Goal: Transaction & Acquisition: Purchase product/service

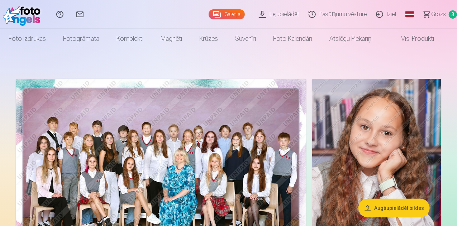
click at [437, 14] on span "Grozs" at bounding box center [438, 14] width 15 height 9
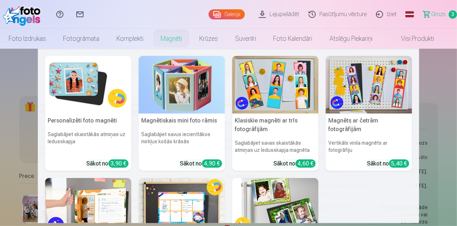
click at [179, 38] on link "Magnēti" at bounding box center [171, 39] width 39 height 20
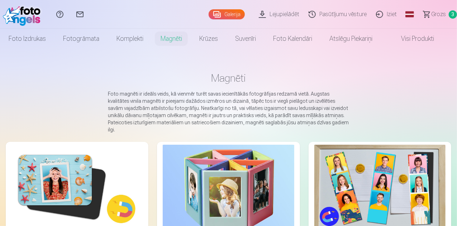
click at [53, 155] on img at bounding box center [76, 188] width 131 height 87
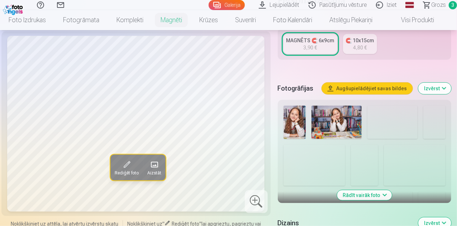
scroll to position [179, 0]
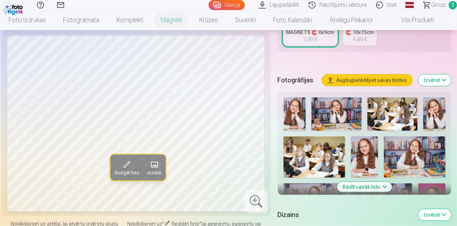
click at [296, 109] on img at bounding box center [295, 114] width 22 height 33
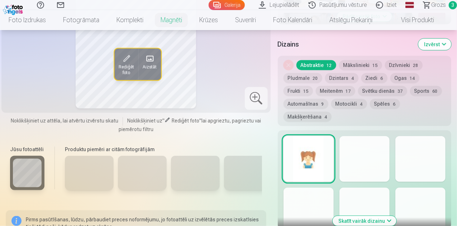
scroll to position [430, 0]
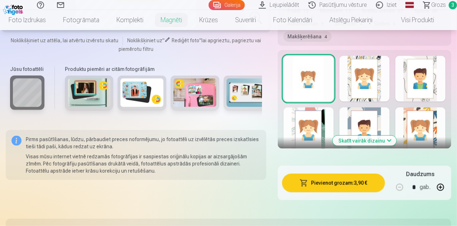
click at [311, 118] on div at bounding box center [309, 131] width 50 height 46
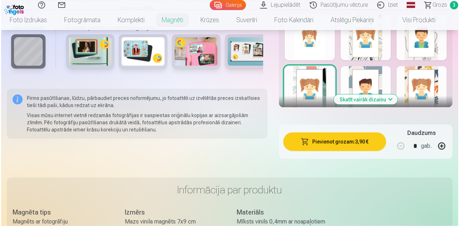
scroll to position [502, 0]
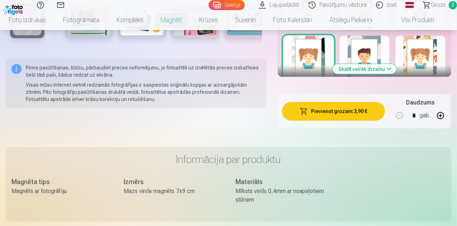
click at [324, 102] on button "Pievienot grozam : 3,90 €" at bounding box center [333, 111] width 103 height 19
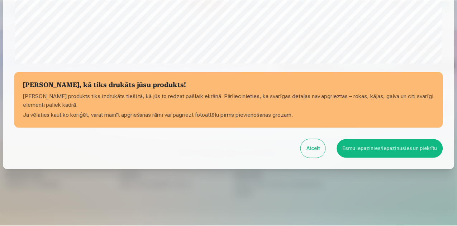
scroll to position [284, 0]
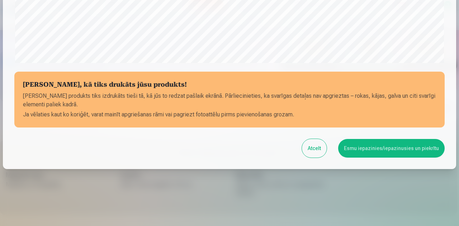
click at [380, 147] on button "Esmu iepazinies/iepazinusies un piekrītu" at bounding box center [391, 148] width 106 height 19
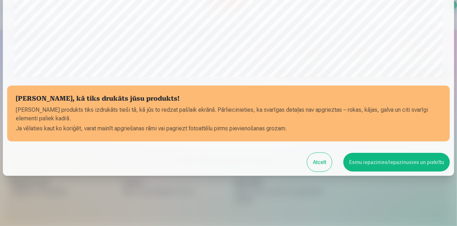
scroll to position [283, 0]
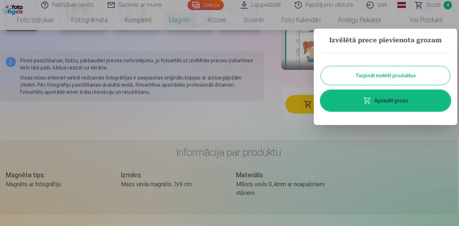
click at [248, 116] on div at bounding box center [229, 113] width 459 height 226
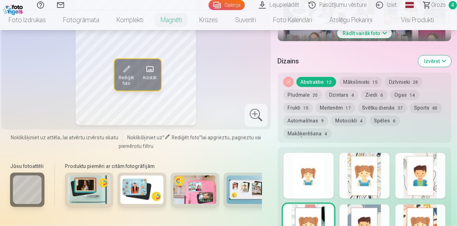
scroll to position [323, 0]
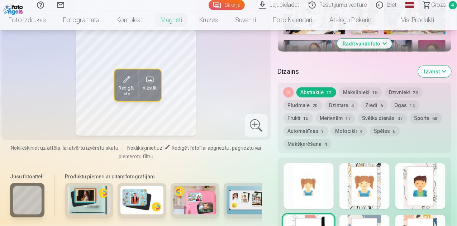
click at [423, 3] on link "Grozs 4" at bounding box center [437, 5] width 40 height 10
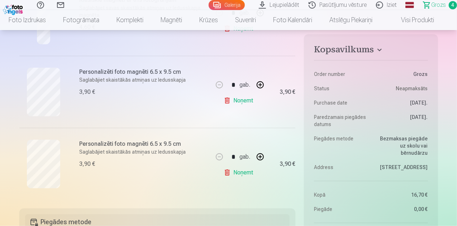
scroll to position [287, 0]
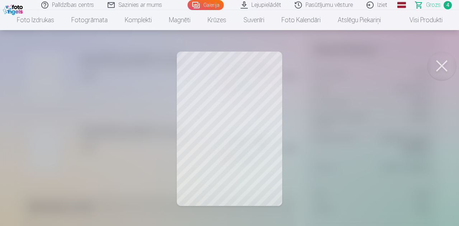
click at [437, 71] on button at bounding box center [441, 66] width 29 height 29
click at [449, 67] on button at bounding box center [441, 66] width 29 height 29
click at [441, 66] on button at bounding box center [441, 66] width 29 height 29
click at [442, 66] on button at bounding box center [441, 66] width 29 height 29
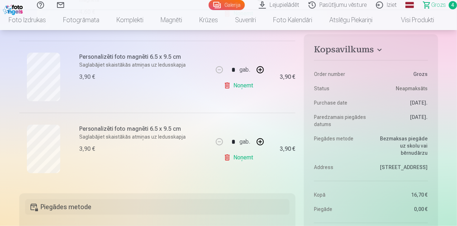
click at [238, 157] on link "Noņemt" at bounding box center [240, 158] width 33 height 14
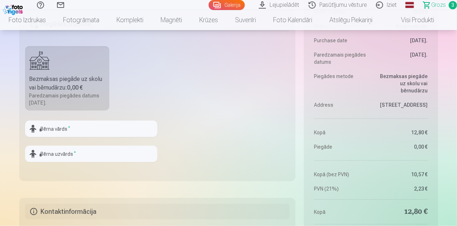
scroll to position [394, 0]
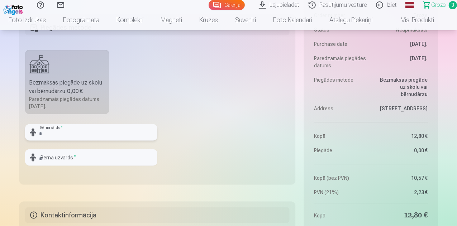
click at [87, 124] on input "text" at bounding box center [91, 132] width 132 height 16
type input "*********"
click at [77, 157] on input "text" at bounding box center [91, 158] width 132 height 16
type input "*****"
click at [86, 174] on fieldset "Piegādes metode Bezmaksas piegāde uz skolu vai bērnudārzu : 0,00 € Paredzamais …" at bounding box center [157, 99] width 276 height 171
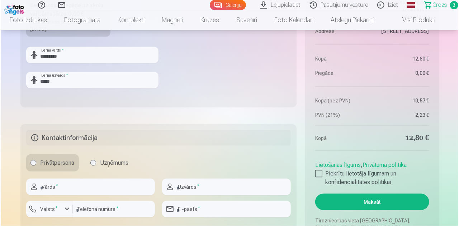
scroll to position [502, 0]
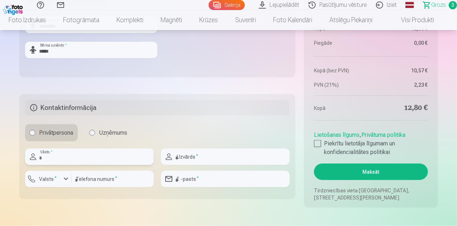
click at [73, 159] on input "text" at bounding box center [89, 157] width 129 height 16
type input "*****"
type input "**********"
type input "********"
type input "**********"
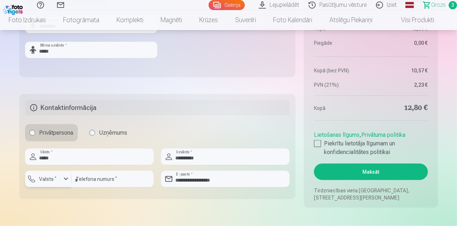
click at [42, 182] on label "Valsts *" at bounding box center [48, 179] width 23 height 7
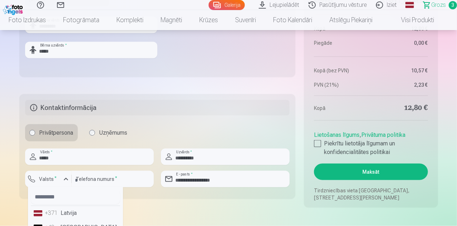
click at [49, 210] on div "+371" at bounding box center [52, 213] width 14 height 9
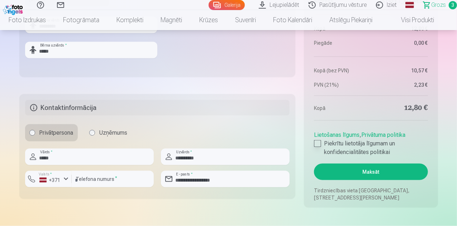
click at [320, 143] on div at bounding box center [317, 143] width 7 height 7
click at [376, 173] on button "Maksāt" at bounding box center [371, 172] width 114 height 16
